Goal: Task Accomplishment & Management: Manage account settings

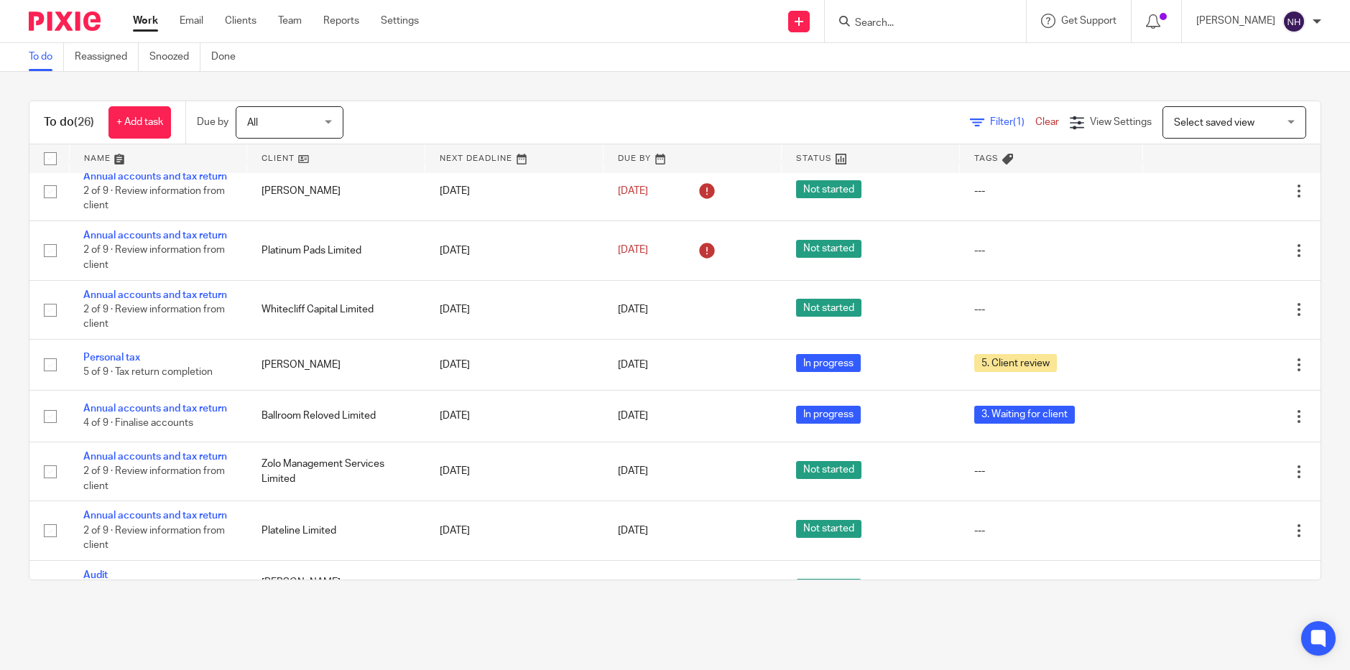
scroll to position [1046, 0]
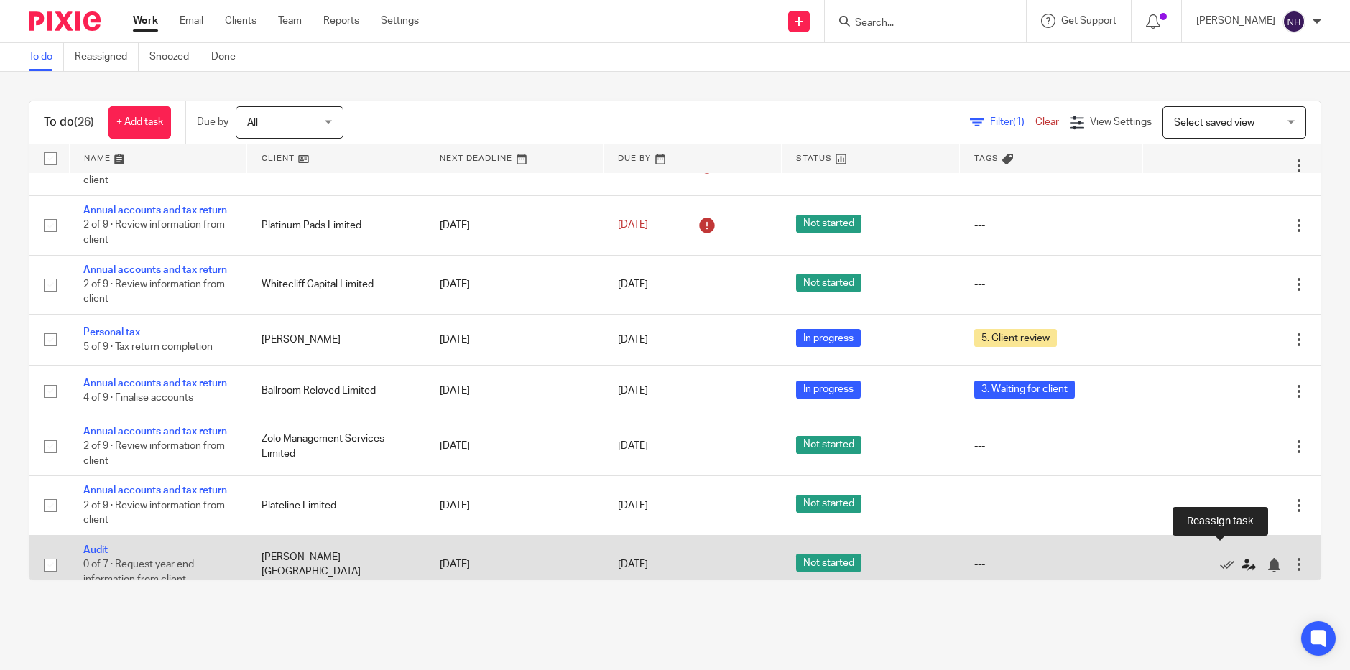
click at [1241, 558] on icon at bounding box center [1248, 565] width 14 height 14
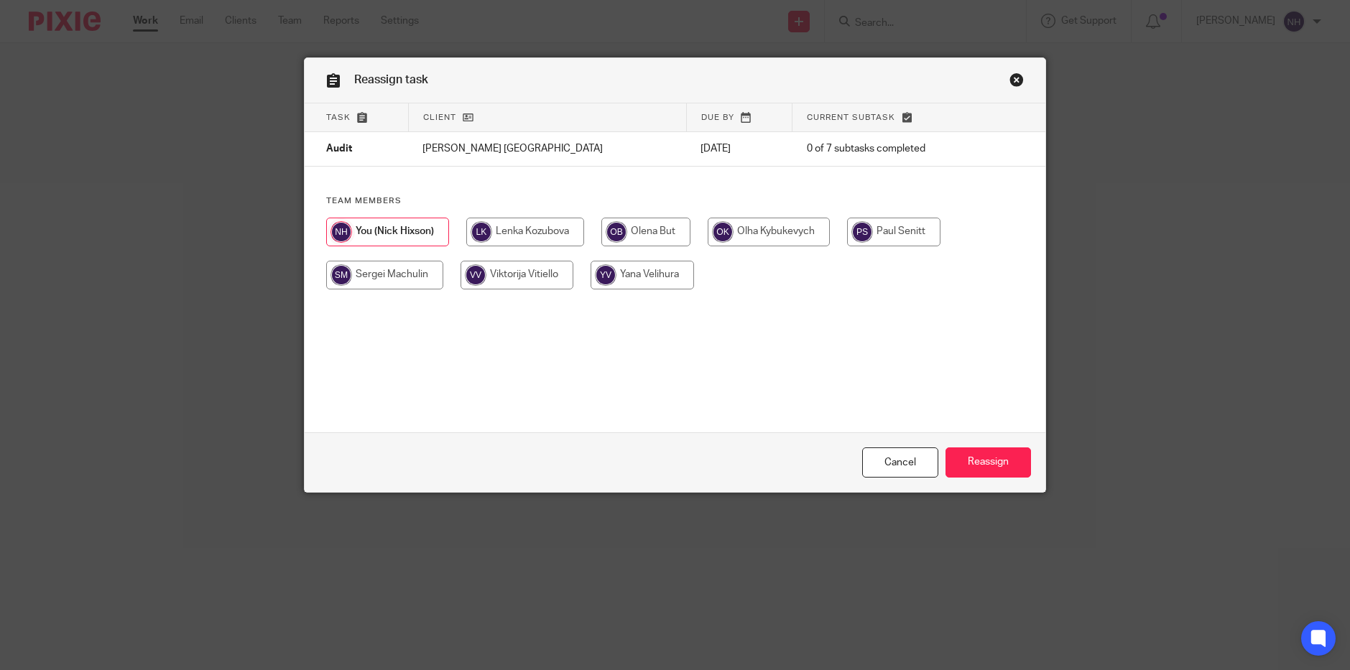
click at [917, 228] on input "radio" at bounding box center [893, 232] width 93 height 29
radio input "true"
click at [965, 461] on input "Reassign" at bounding box center [987, 463] width 85 height 31
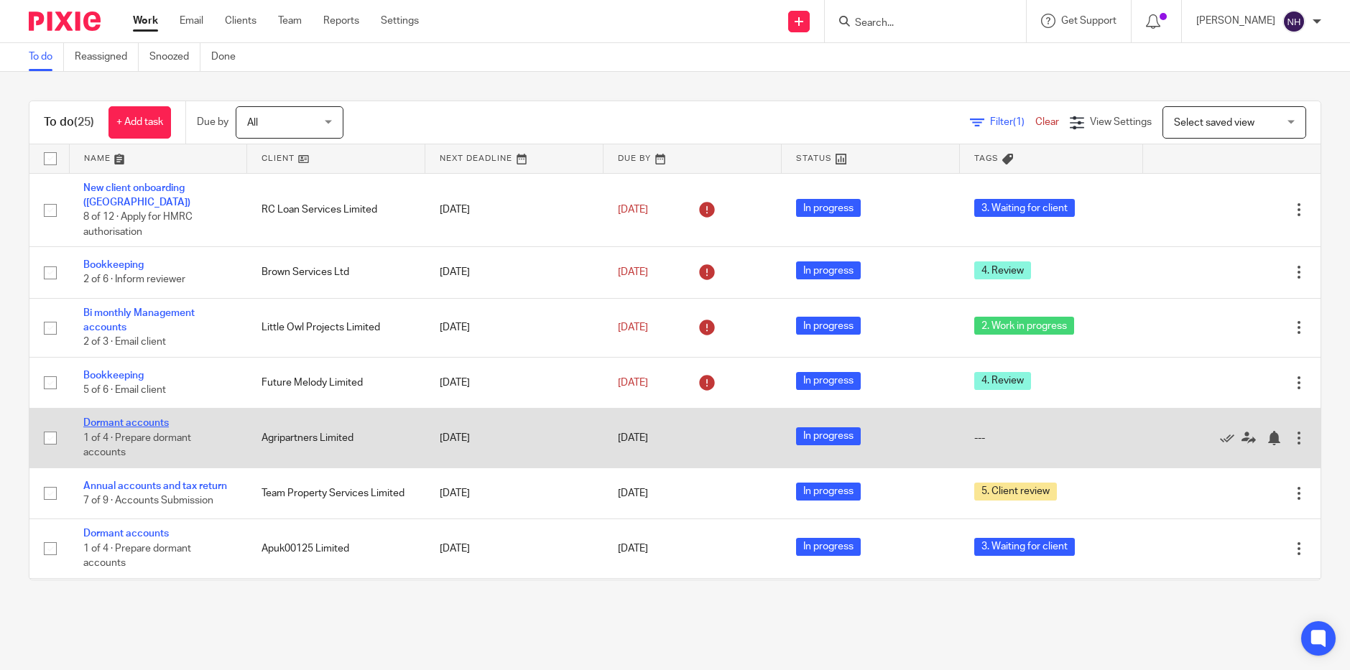
click at [125, 418] on link "Dormant accounts" at bounding box center [125, 423] width 85 height 10
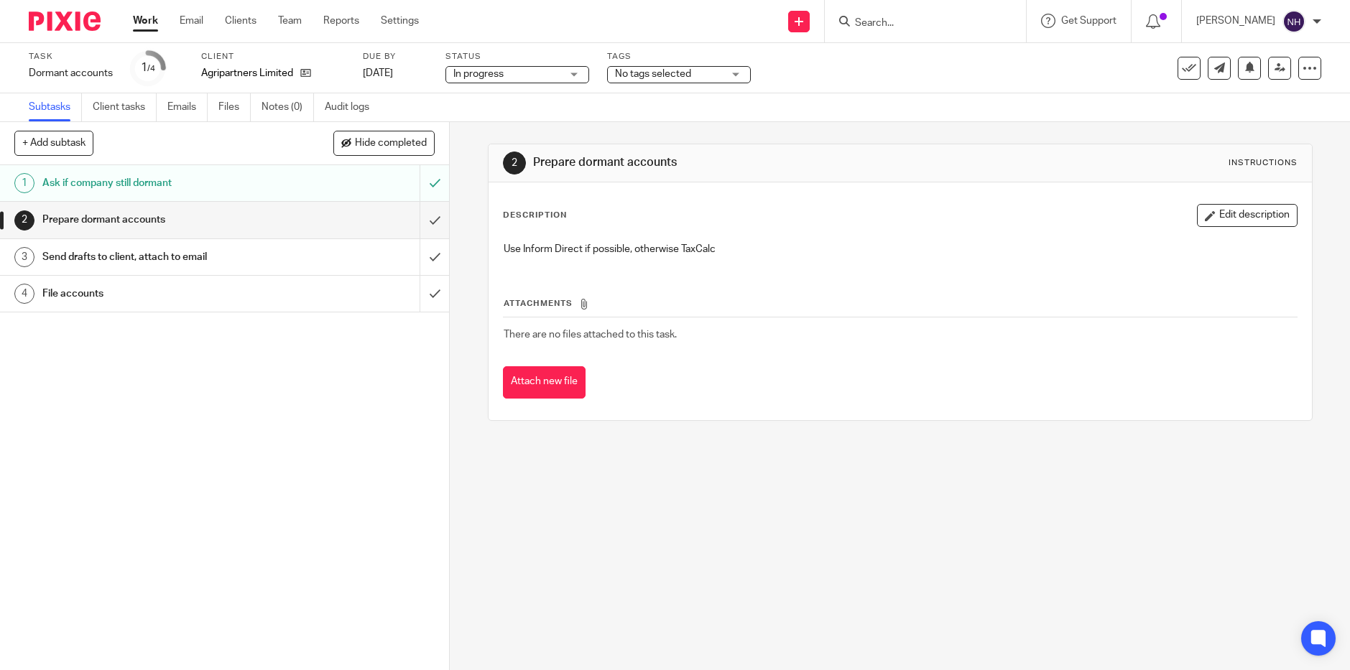
click at [731, 74] on div "No tags selected" at bounding box center [679, 74] width 144 height 17
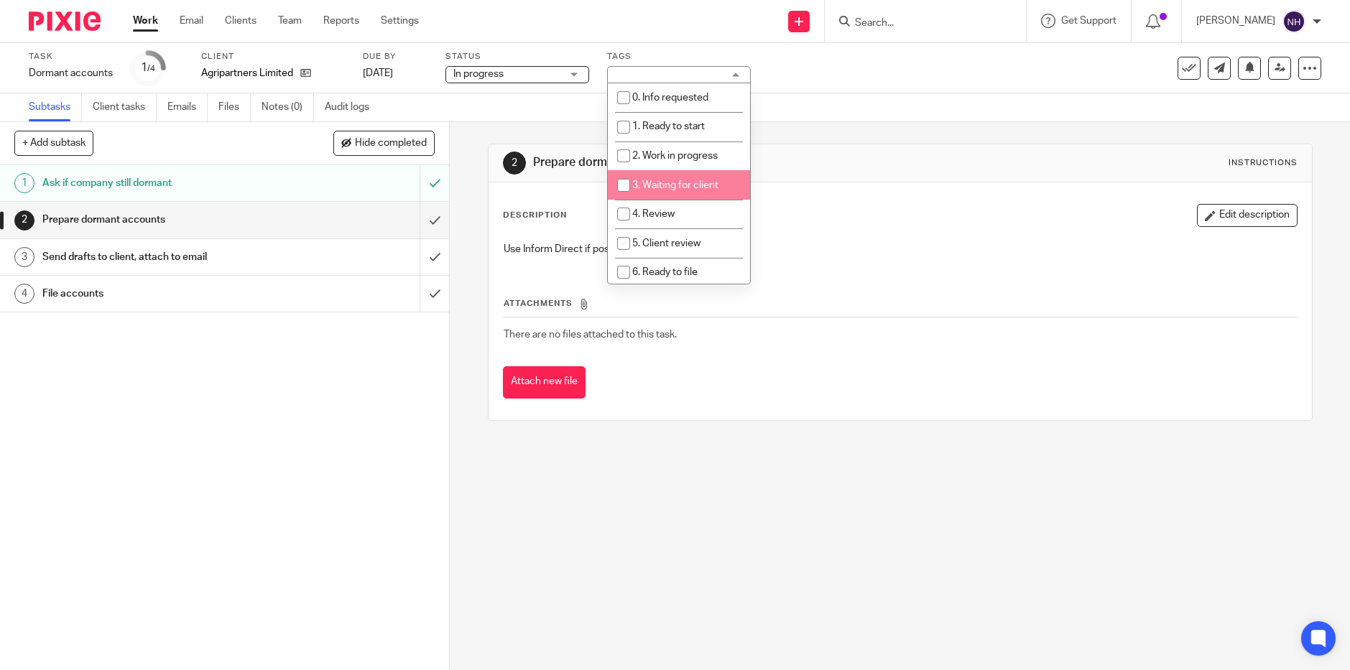
click at [675, 180] on li "3. Waiting for client" at bounding box center [679, 184] width 142 height 29
checkbox input "true"
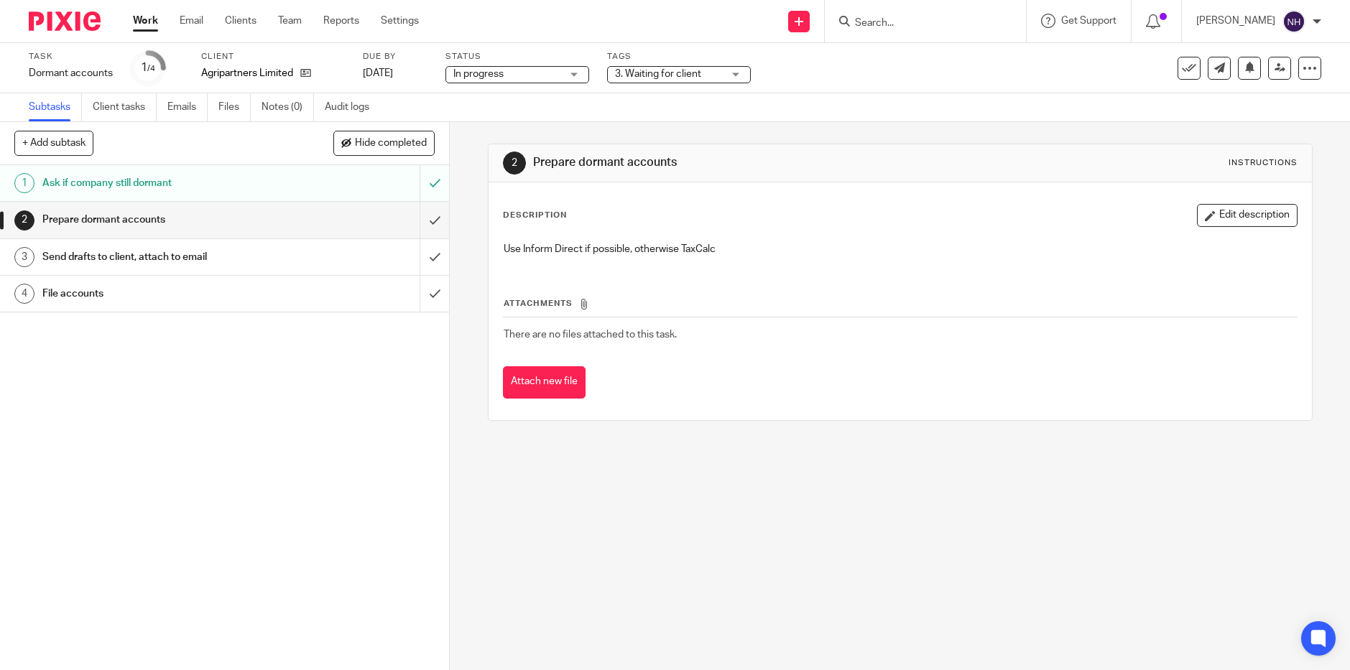
click at [152, 21] on link "Work" at bounding box center [145, 21] width 25 height 14
